Goal: Information Seeking & Learning: Learn about a topic

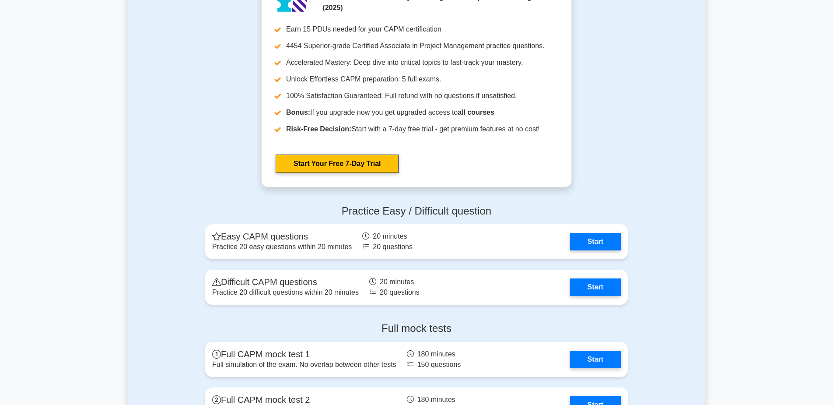
scroll to position [2057, 0]
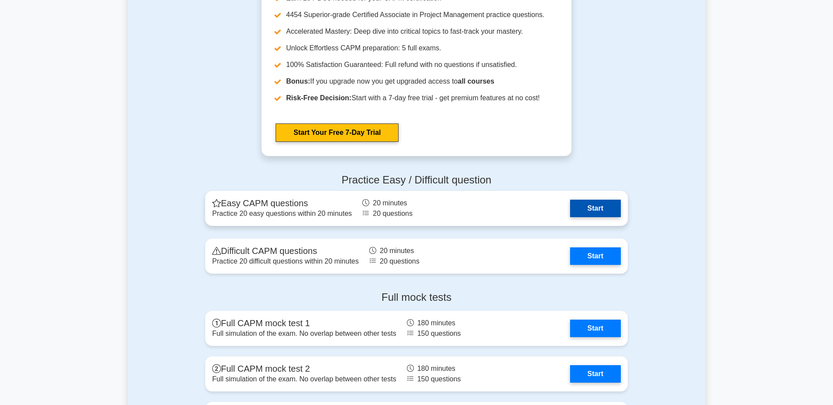
click at [590, 213] on link "Start" at bounding box center [595, 209] width 51 height 18
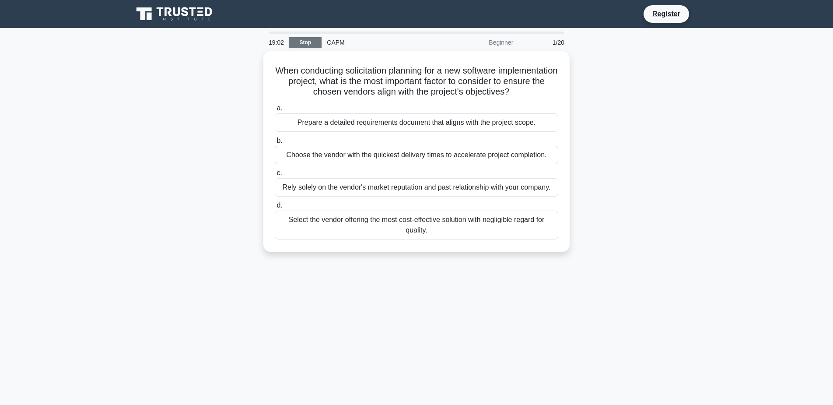
click at [303, 47] on link "Stop" at bounding box center [305, 42] width 33 height 11
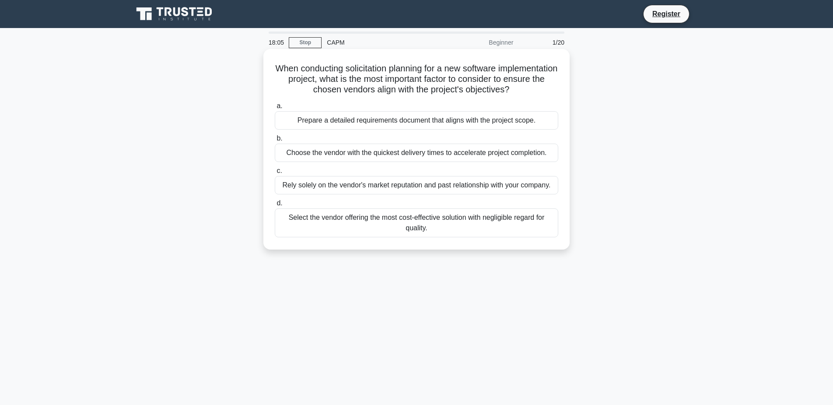
click at [326, 123] on div "Prepare a detailed requirements document that aligns with the project scope." at bounding box center [417, 120] width 284 height 18
click at [275, 109] on input "a. Prepare a detailed requirements document that aligns with the project scope." at bounding box center [275, 106] width 0 height 6
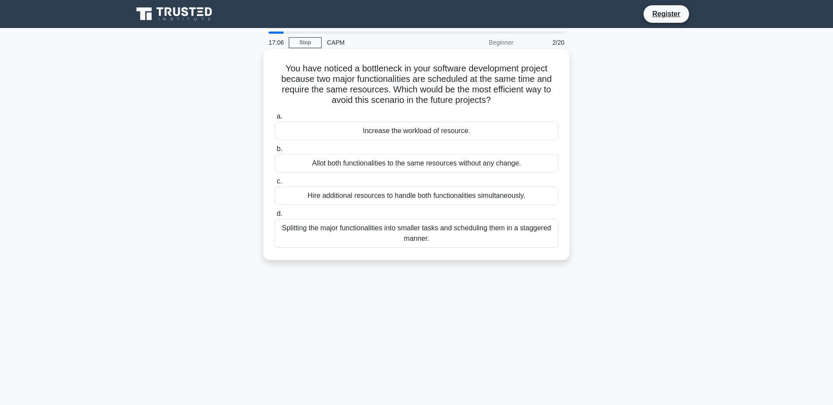
click at [398, 237] on div "Splitting the major functionalities into smaller tasks and scheduling them in a…" at bounding box center [417, 233] width 284 height 29
click at [275, 217] on input "d. Splitting the major functionalities into smaller tasks and scheduling them i…" at bounding box center [275, 214] width 0 height 6
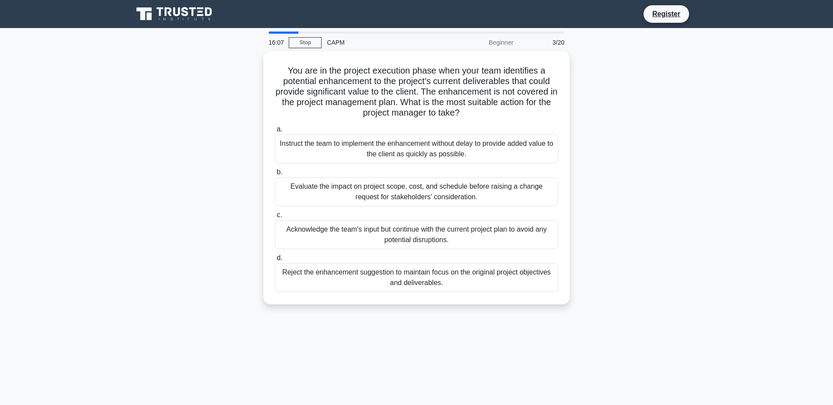
click at [411, 403] on div "16:07 Stop CAPM Beginner 3/20 You are in the project execution phase when your …" at bounding box center [417, 251] width 578 height 438
click at [369, 189] on div "Evaluate the impact on project scope, cost, and schedule before raising a chang…" at bounding box center [417, 189] width 284 height 29
click at [275, 173] on input "b. Evaluate the impact on project scope, cost, and schedule before raising a ch…" at bounding box center [275, 170] width 0 height 6
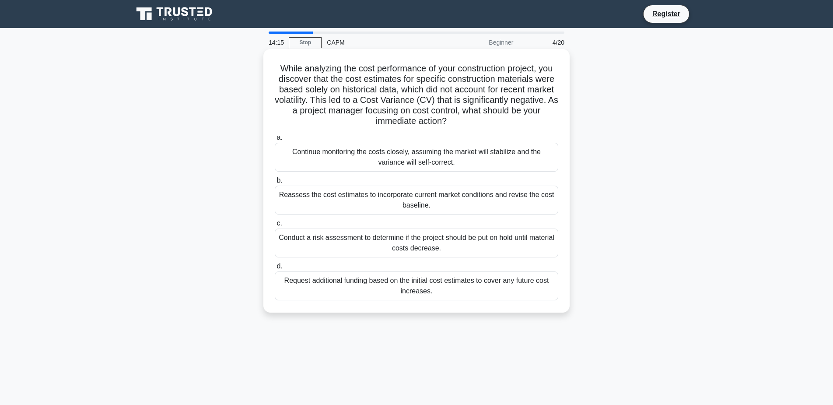
click at [333, 203] on div "Reassess the cost estimates to incorporate current market conditions and revise…" at bounding box center [417, 200] width 284 height 29
click at [275, 183] on input "b. Reassess the cost estimates to incorporate current market conditions and rev…" at bounding box center [275, 181] width 0 height 6
